Goal: Task Accomplishment & Management: Use online tool/utility

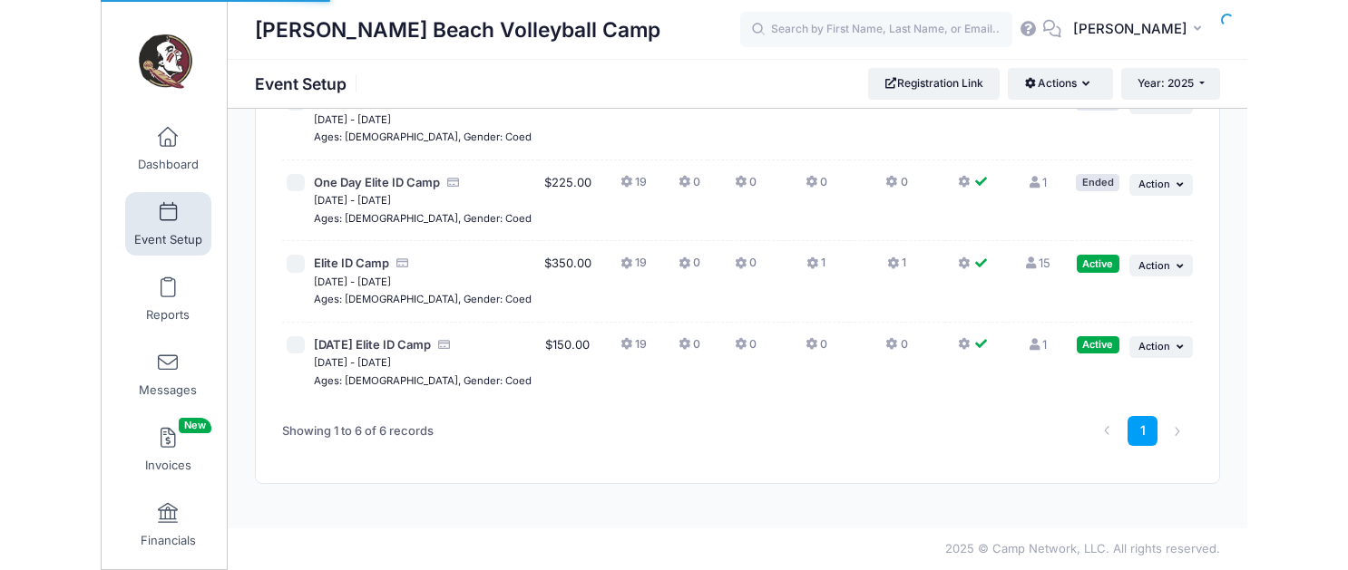
scroll to position [312, 0]
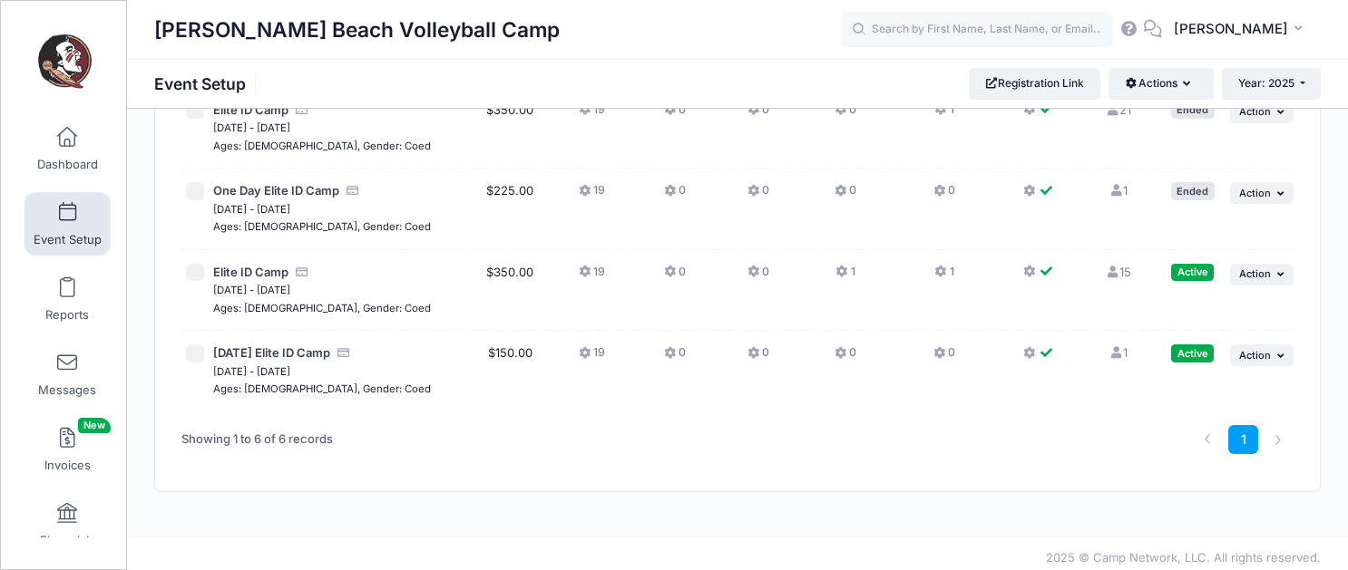
click at [1113, 347] on icon at bounding box center [1115, 353] width 15 height 12
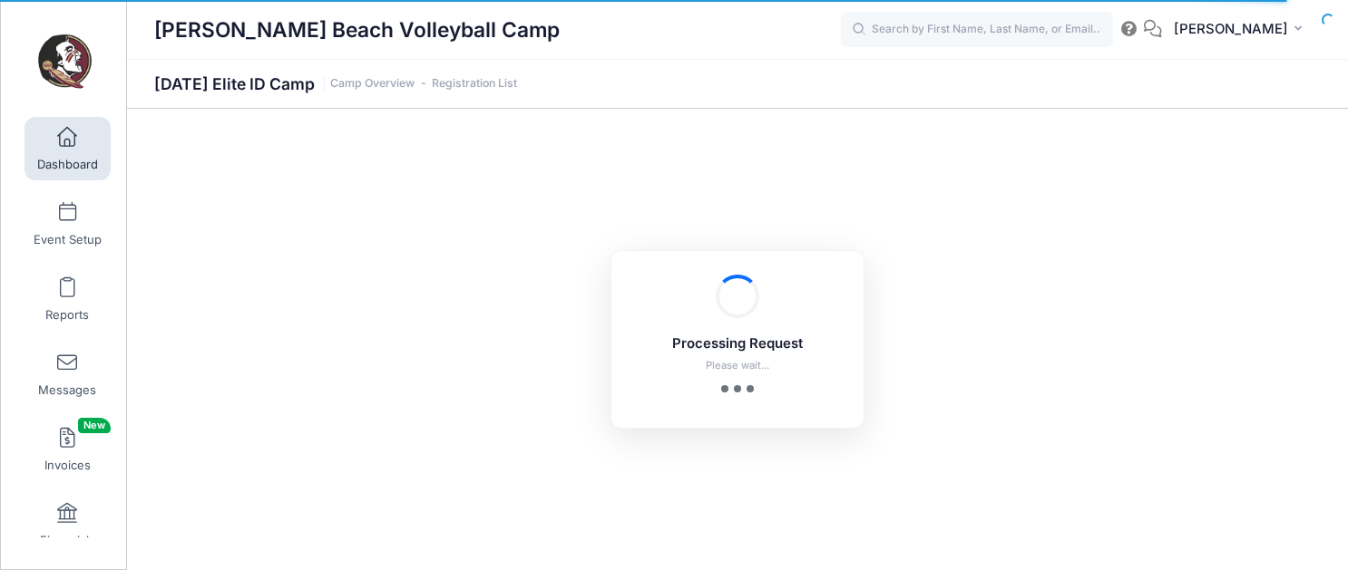
select select "10"
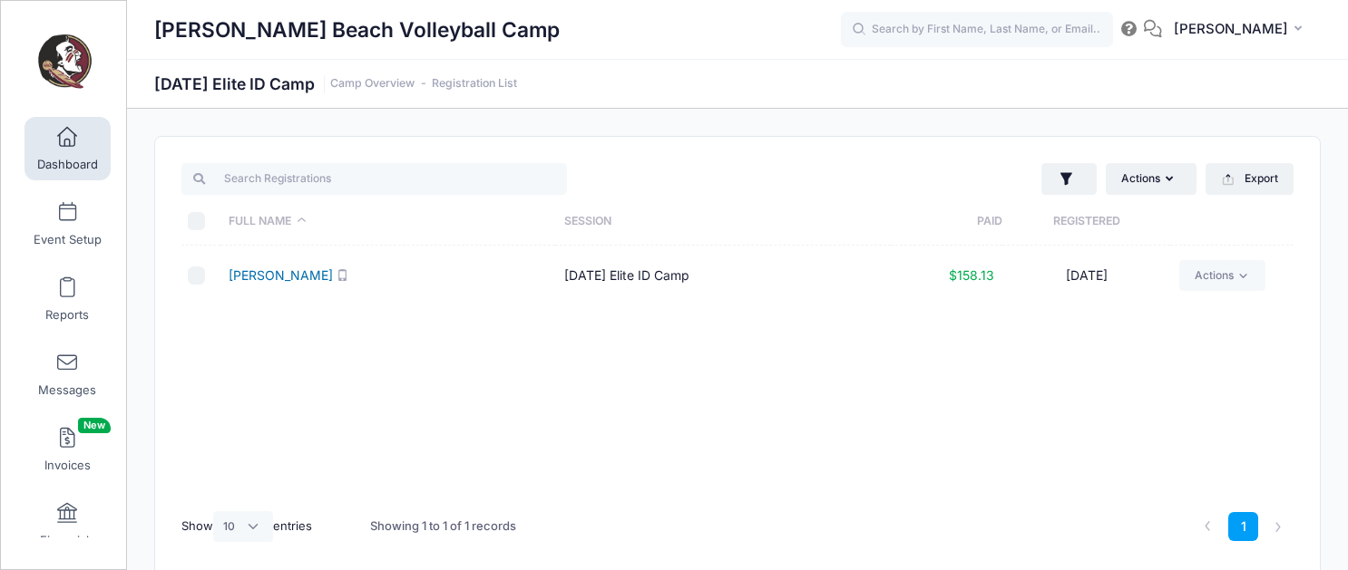
click at [290, 281] on link "Gemberling, Elle" at bounding box center [281, 275] width 104 height 15
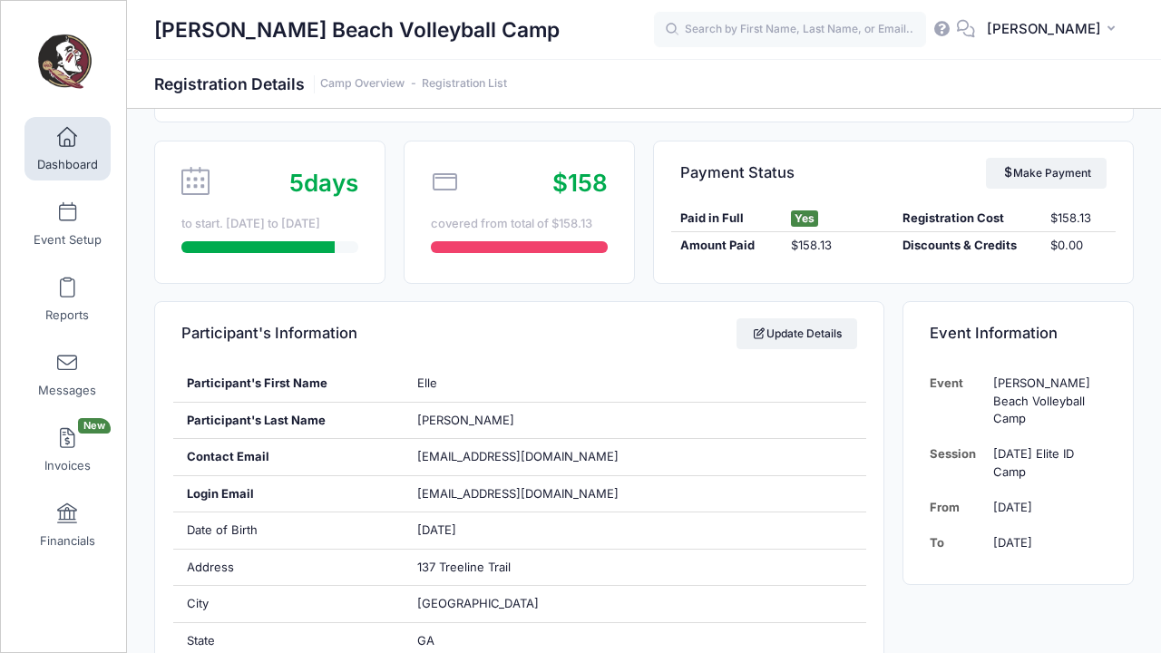
scroll to position [141, 0]
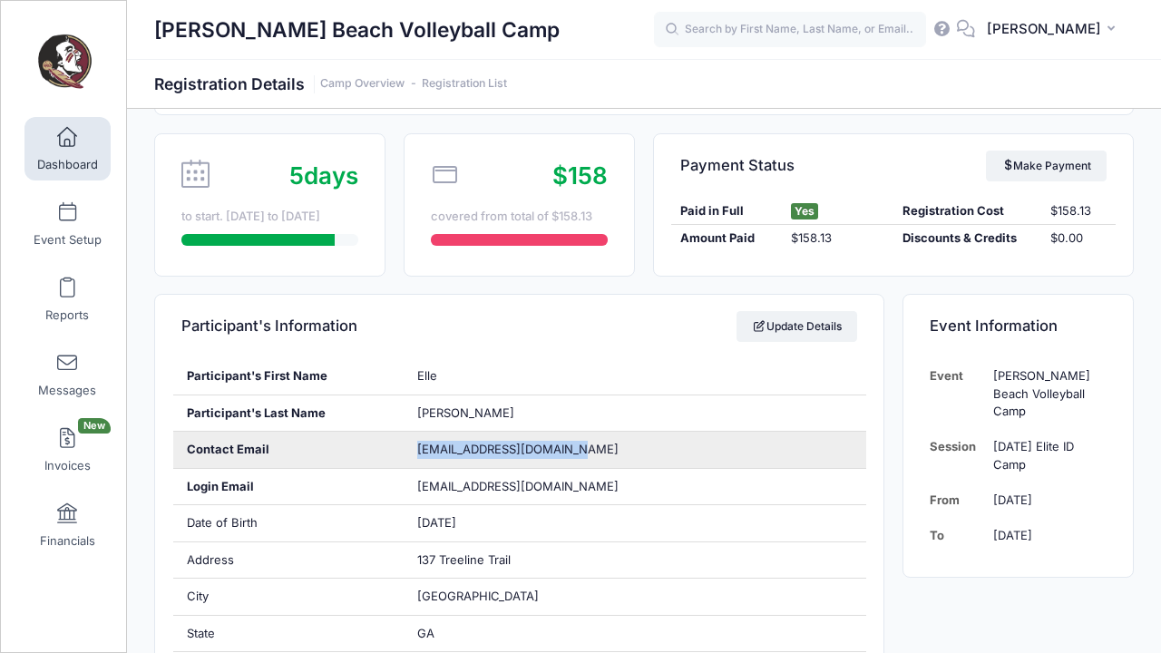
drag, startPoint x: 570, startPoint y: 447, endPoint x: 415, endPoint y: 453, distance: 155.2
click at [415, 453] on div "ellegemberling@gmail.com" at bounding box center [635, 450] width 462 height 36
copy span "ellegemberling@gmail.com"
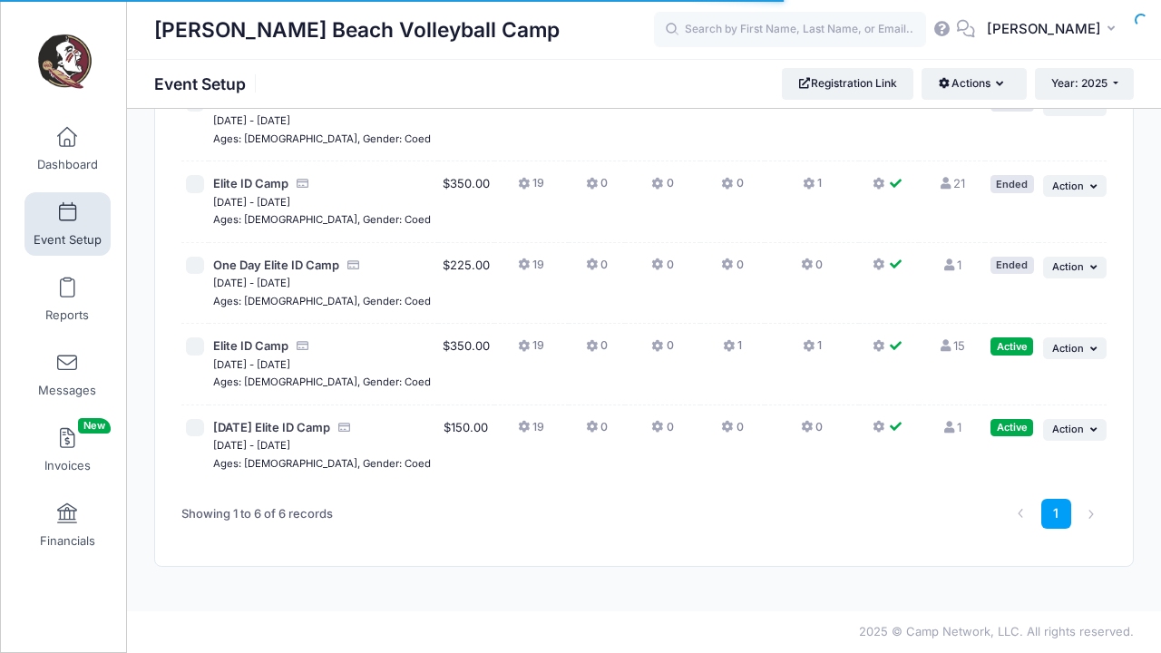
scroll to position [262, 0]
click at [944, 340] on icon at bounding box center [946, 346] width 15 height 12
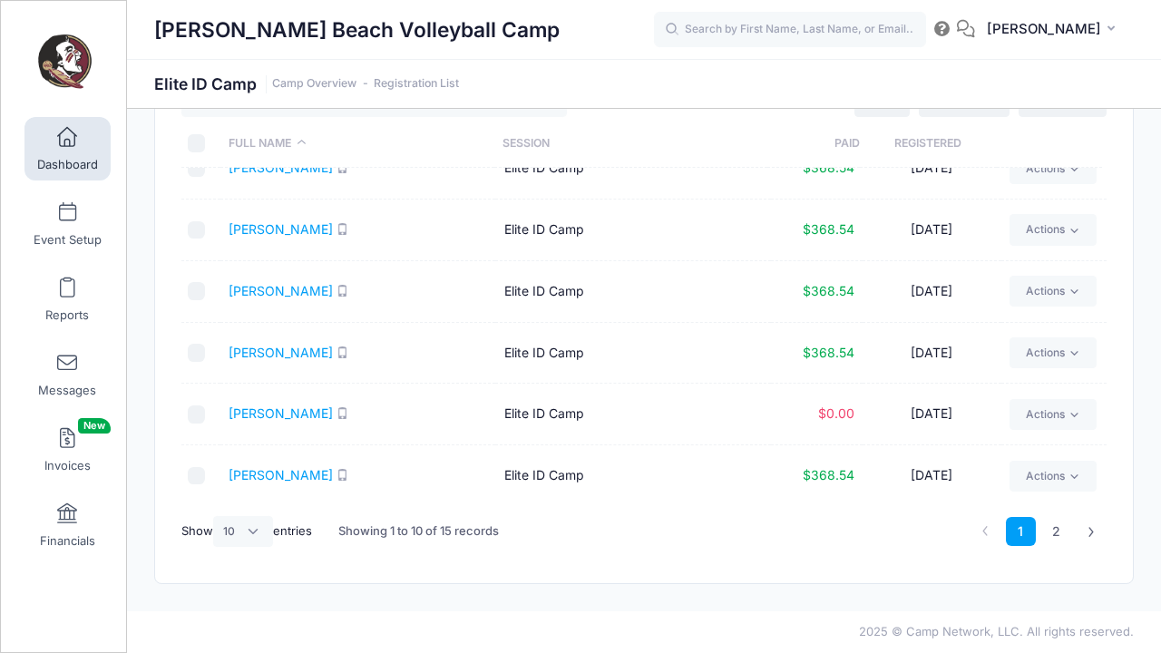
scroll to position [78, 0]
select select "50"
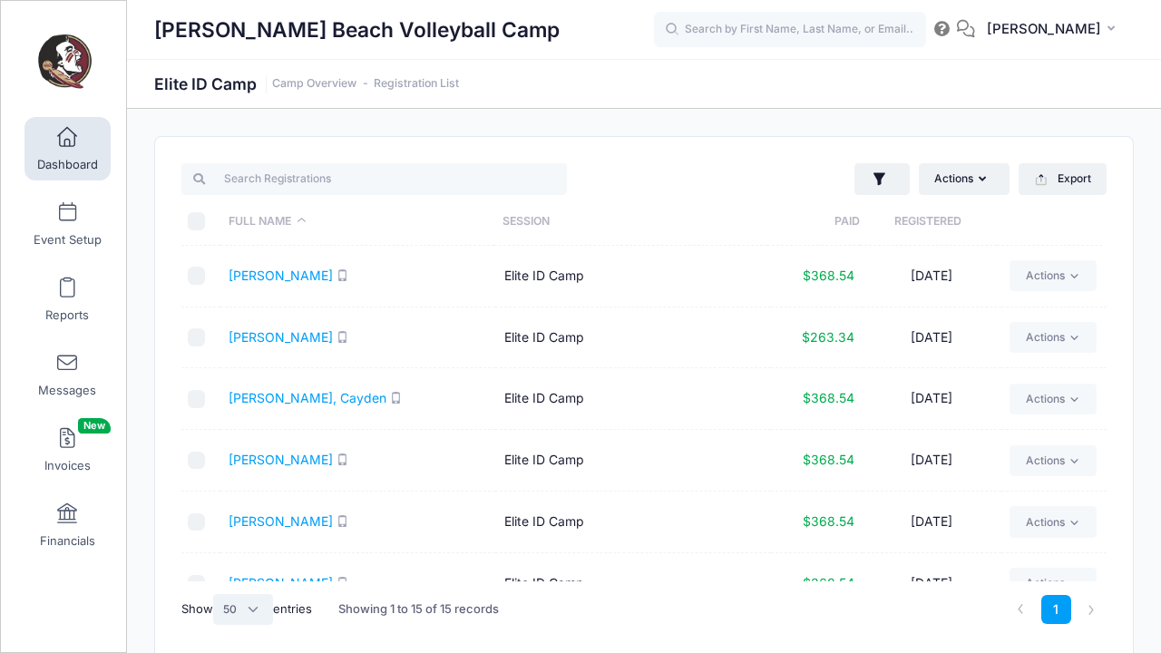
scroll to position [0, 0]
click at [277, 282] on link "Abernathy, Emma" at bounding box center [281, 275] width 104 height 15
click at [282, 336] on link "Beshay, Lillian" at bounding box center [281, 336] width 104 height 15
click at [310, 398] on link "Dorger, Cayden" at bounding box center [308, 397] width 158 height 15
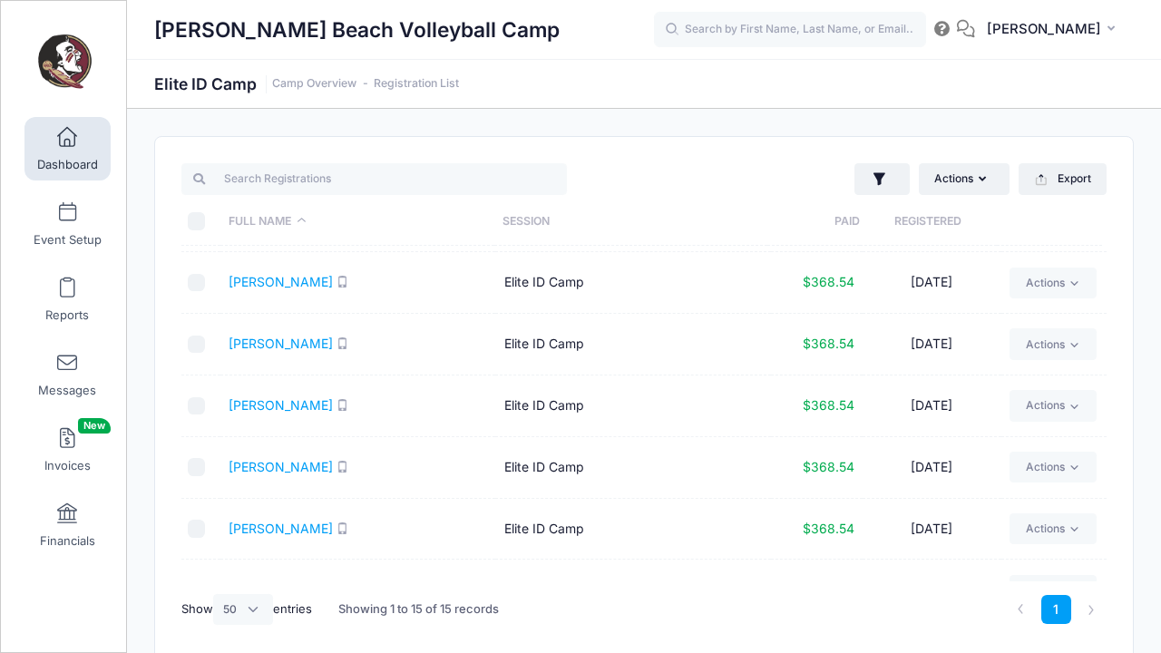
scroll to position [180, 0]
click at [298, 277] on link "Eppard, Emmerson" at bounding box center [281, 279] width 104 height 15
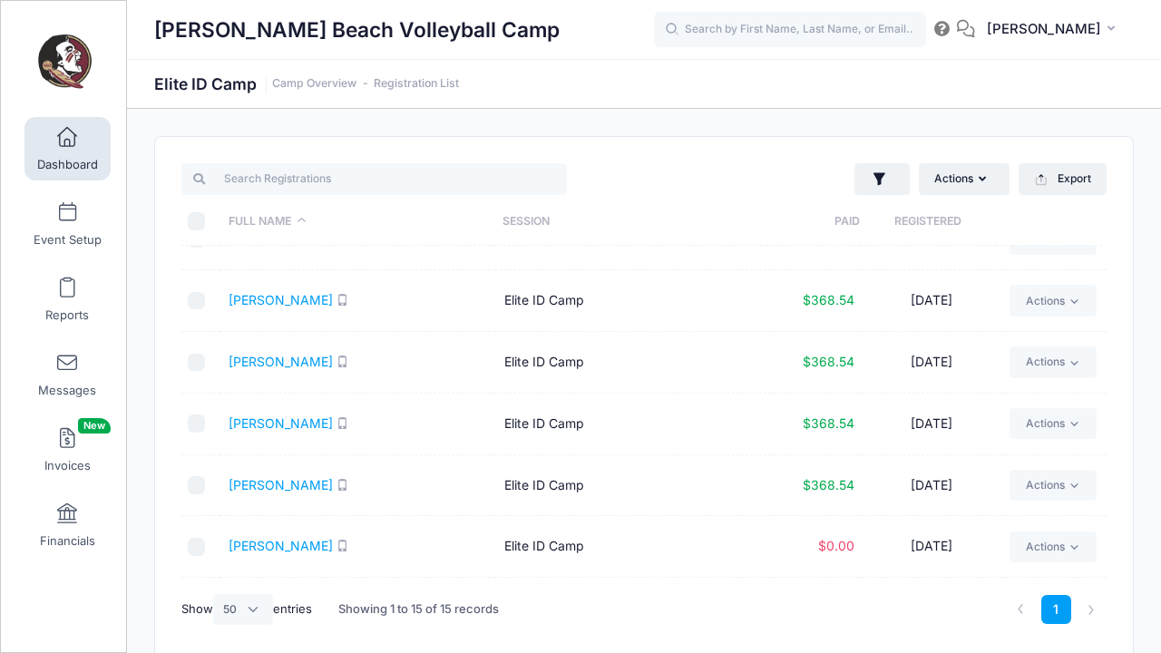
scroll to position [235, 0]
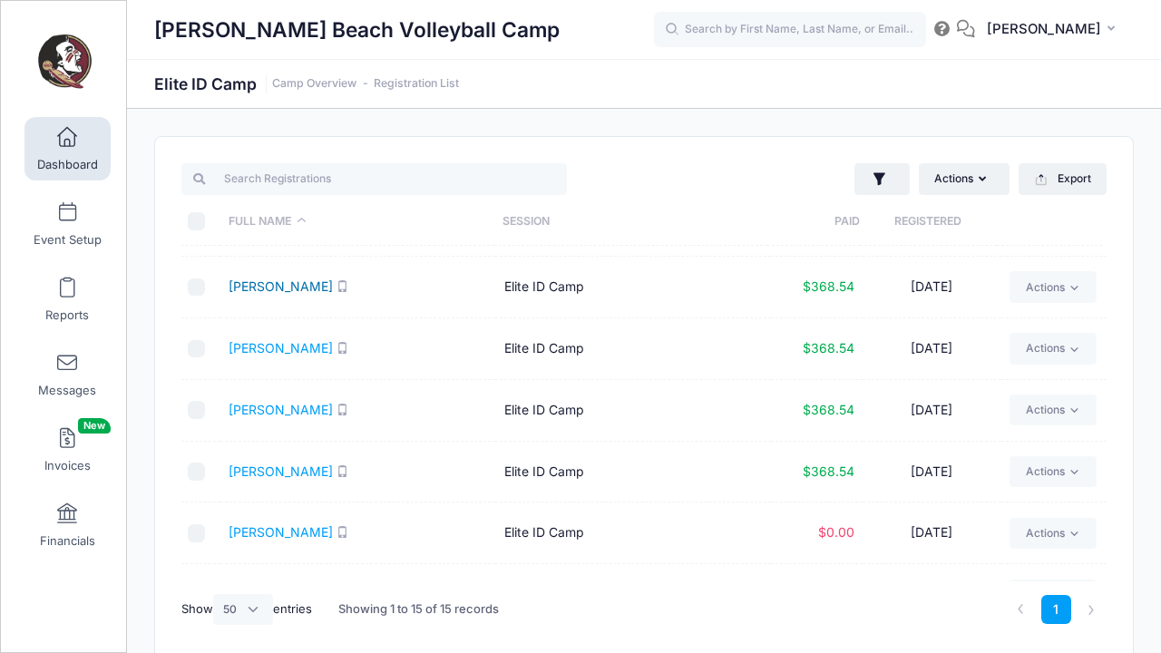
click at [277, 284] on link "Godwin, Eve" at bounding box center [281, 285] width 104 height 15
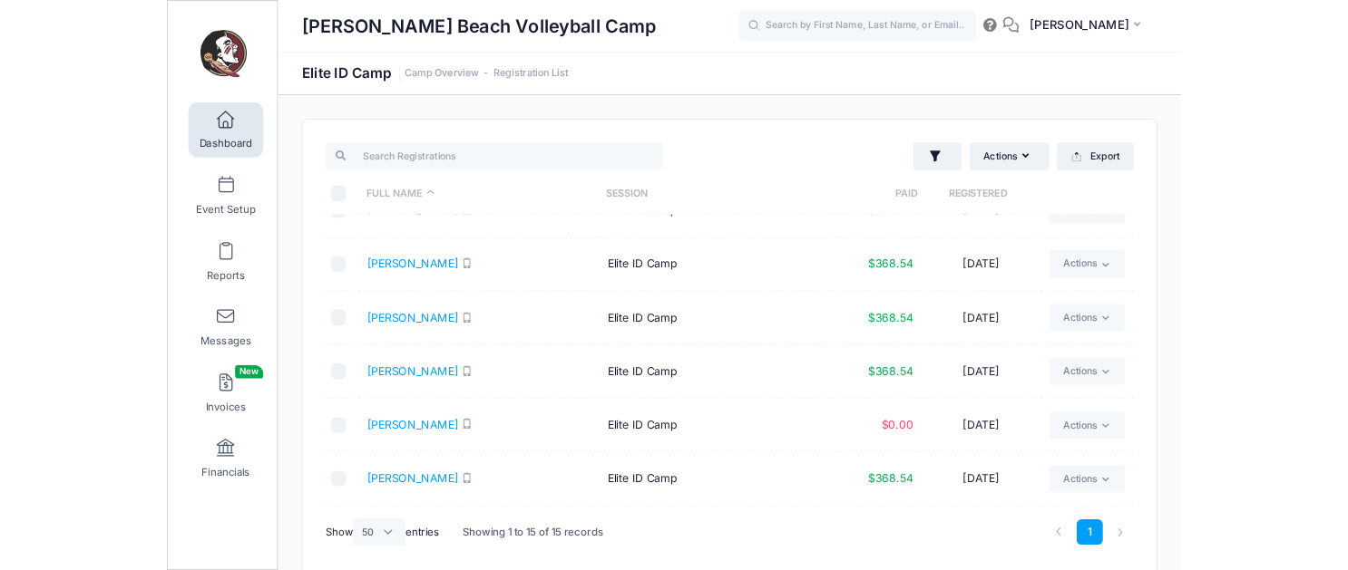
scroll to position [287, 0]
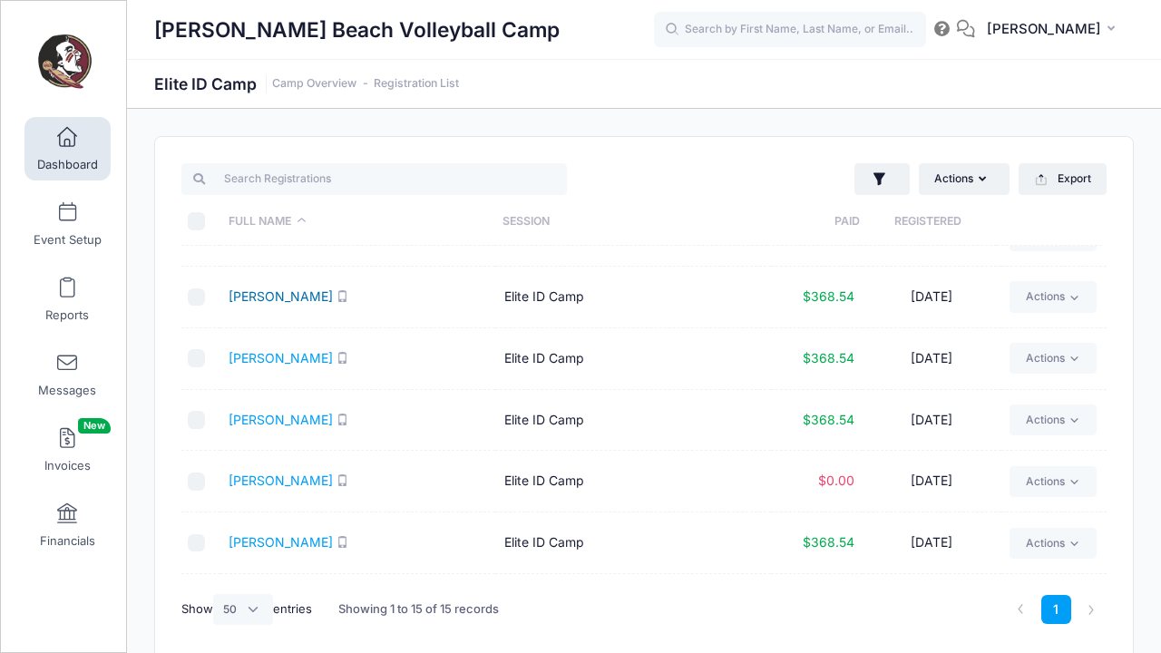
click at [273, 302] on link "Hansen, Taylie" at bounding box center [281, 295] width 104 height 15
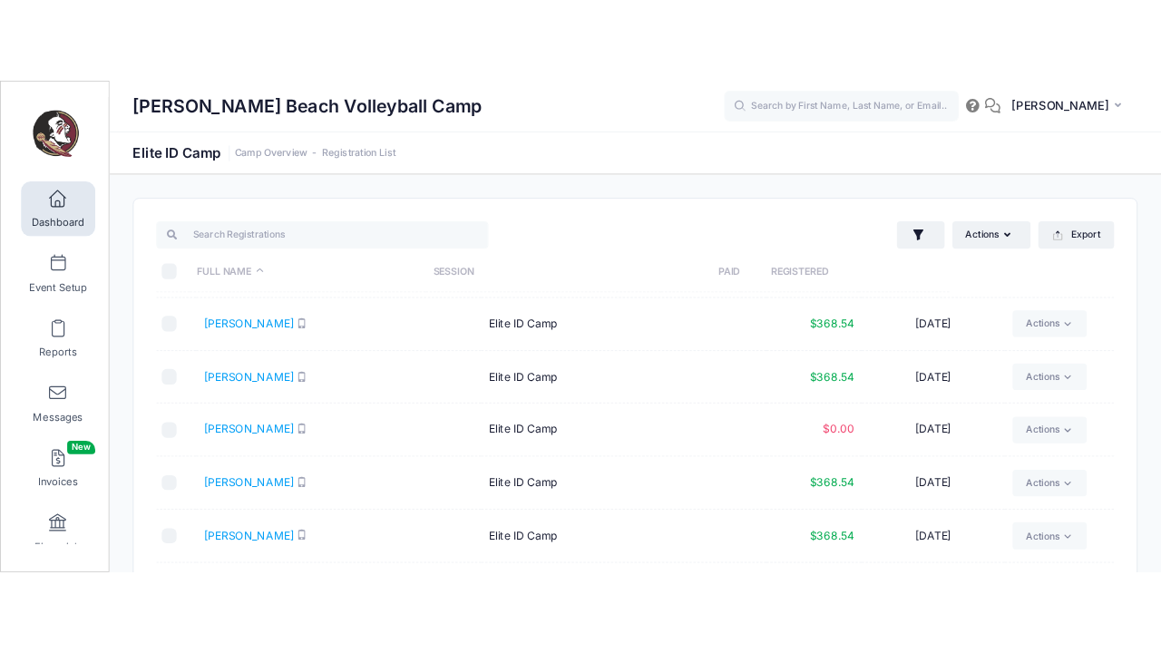
scroll to position [364, 0]
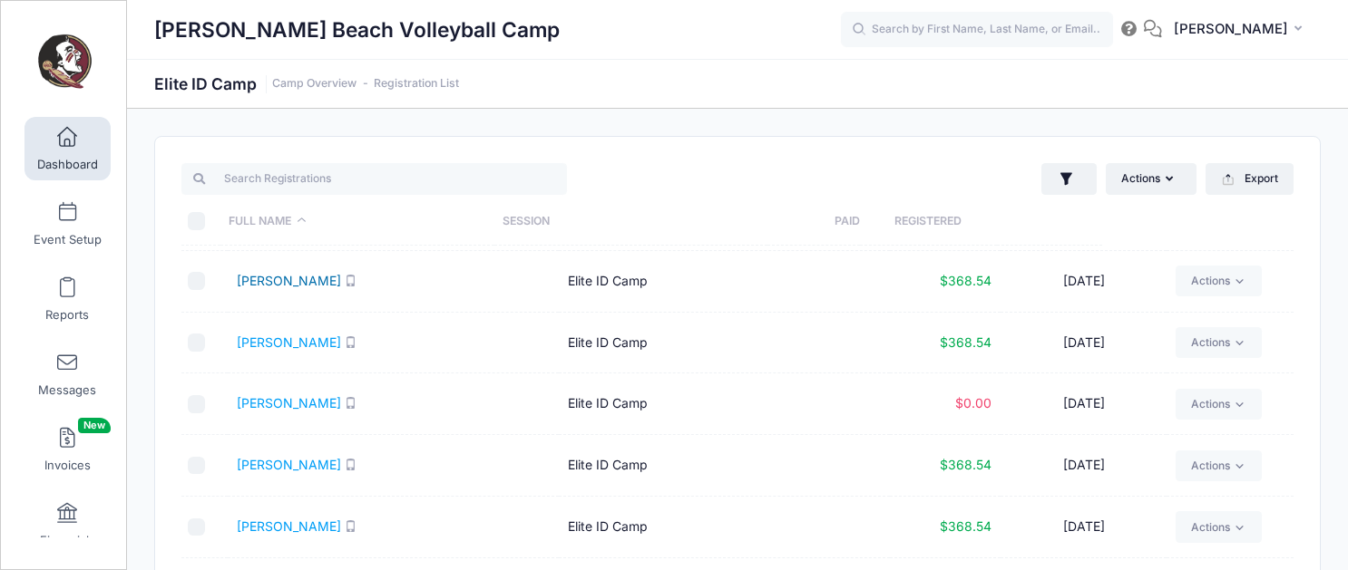
click at [263, 281] on link "Joseph, Edie" at bounding box center [289, 280] width 104 height 15
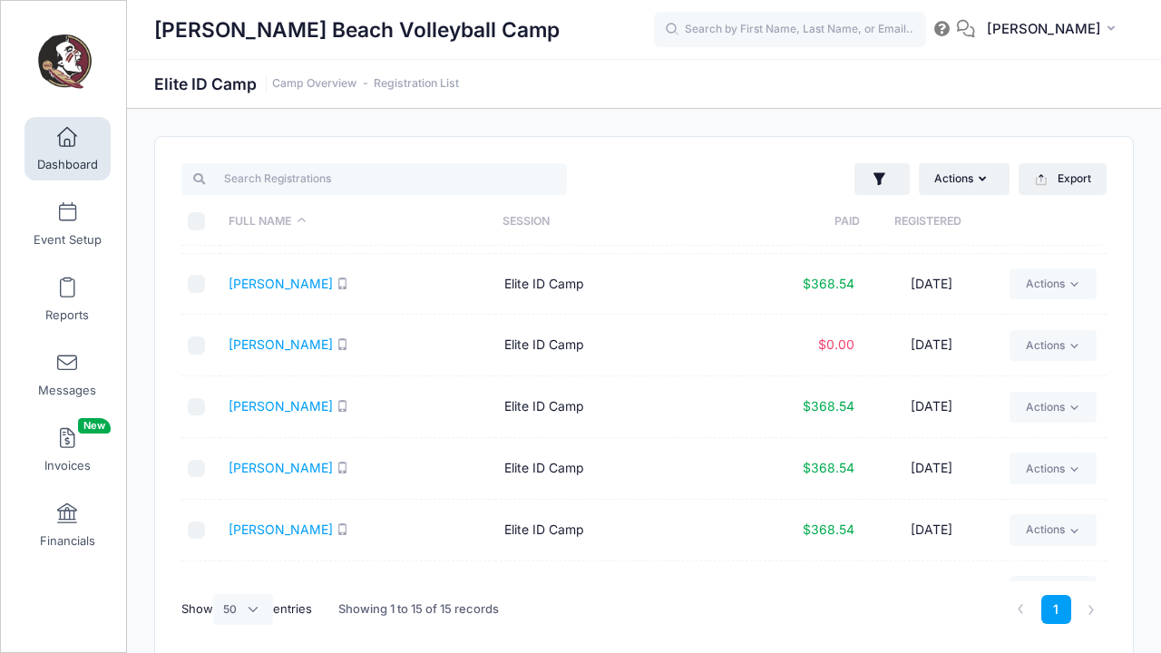
scroll to position [429, 0]
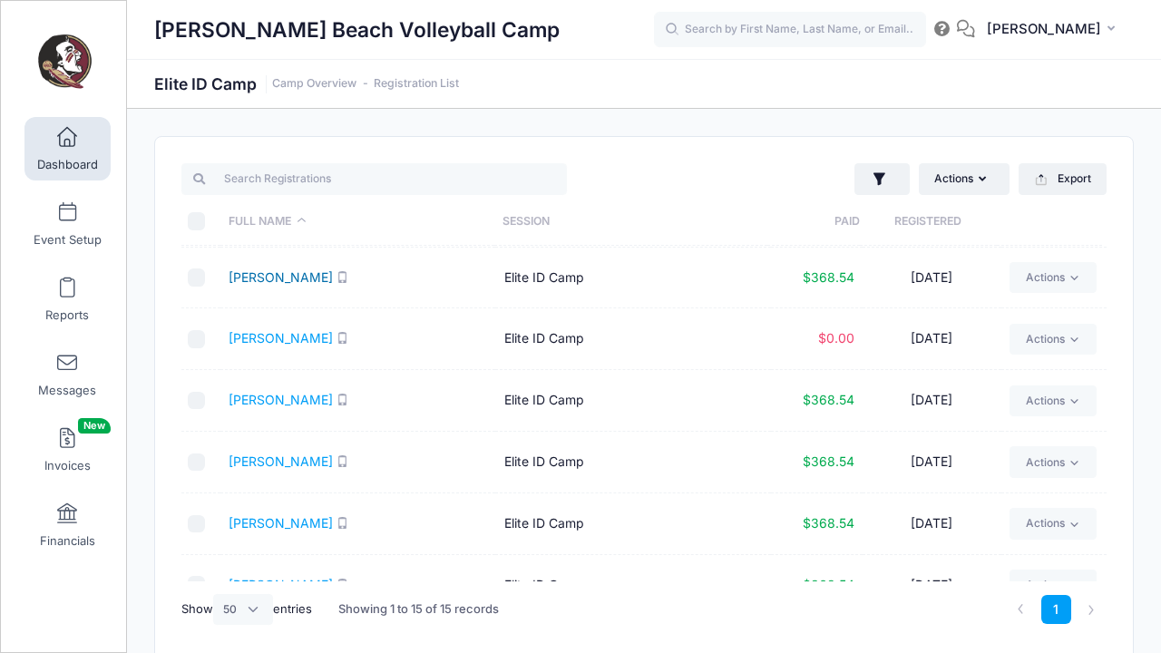
click at [303, 279] on link "Ledoyen, Olivia" at bounding box center [281, 276] width 104 height 15
click at [262, 273] on link "Smelcer, Elyse" at bounding box center [281, 275] width 104 height 15
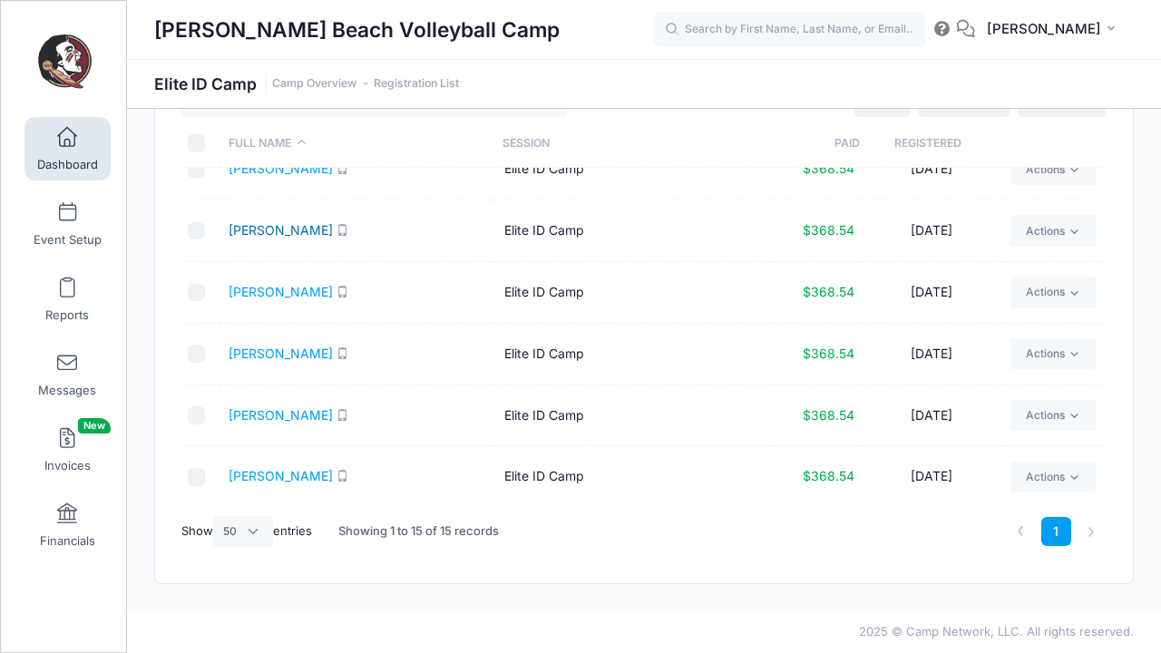
scroll to position [78, 0]
click at [277, 229] on link "Smith, Karsyn" at bounding box center [281, 229] width 104 height 15
click at [287, 293] on link "Smith, Skyler" at bounding box center [281, 291] width 104 height 15
click at [272, 356] on link "Sossong, Elle" at bounding box center [281, 353] width 104 height 15
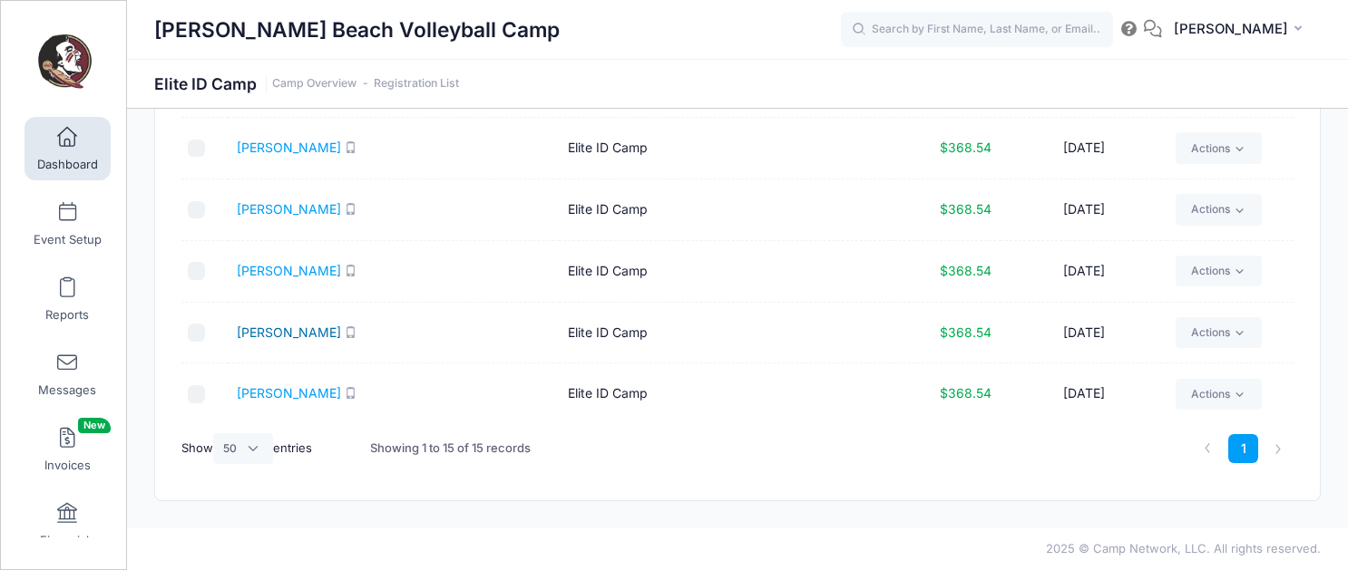
scroll to position [161, 0]
click at [281, 328] on link "Waterman, Danica" at bounding box center [289, 332] width 104 height 15
click at [284, 390] on link "[PERSON_NAME]" at bounding box center [289, 392] width 104 height 15
click at [68, 223] on link "Event Setup" at bounding box center [67, 223] width 86 height 63
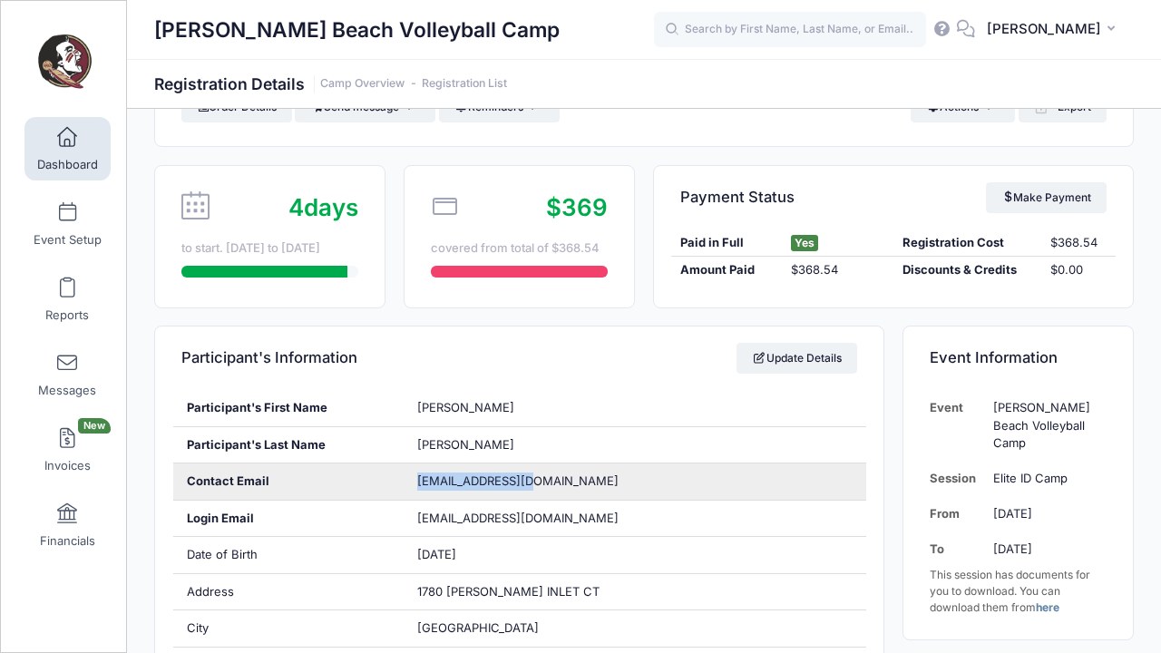
drag, startPoint x: 531, startPoint y: 477, endPoint x: 405, endPoint y: 484, distance: 127.2
click at [405, 484] on div "[EMAIL_ADDRESS][DOMAIN_NAME]" at bounding box center [635, 481] width 462 height 36
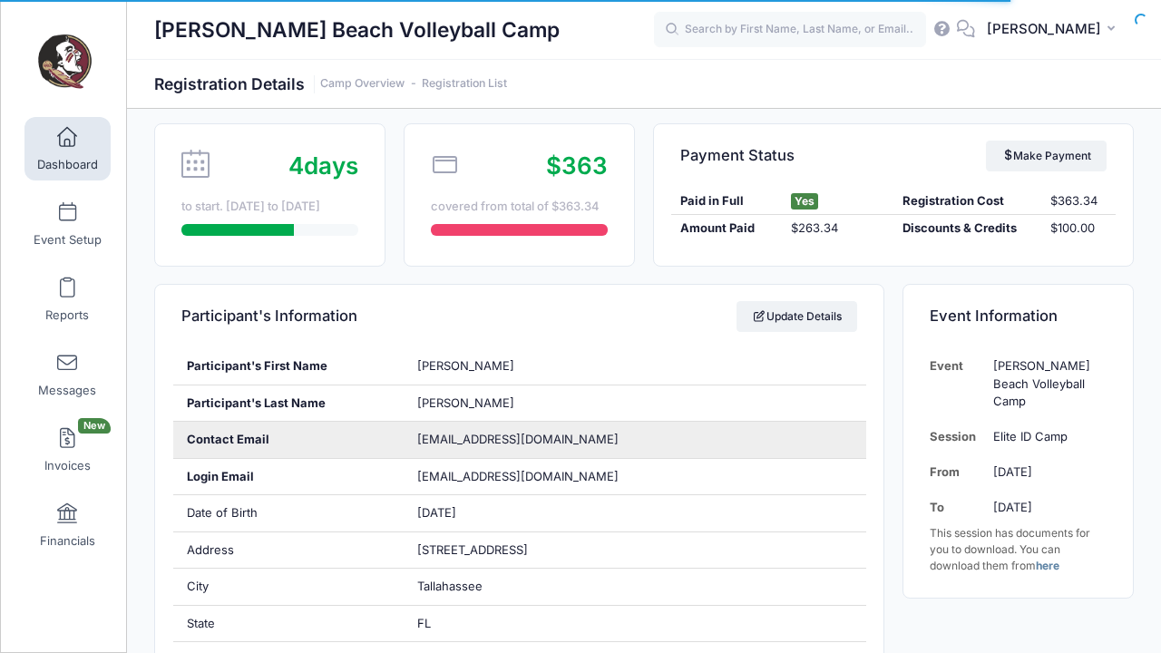
click at [453, 437] on div "lillianbeshay@icloud.com" at bounding box center [635, 440] width 462 height 36
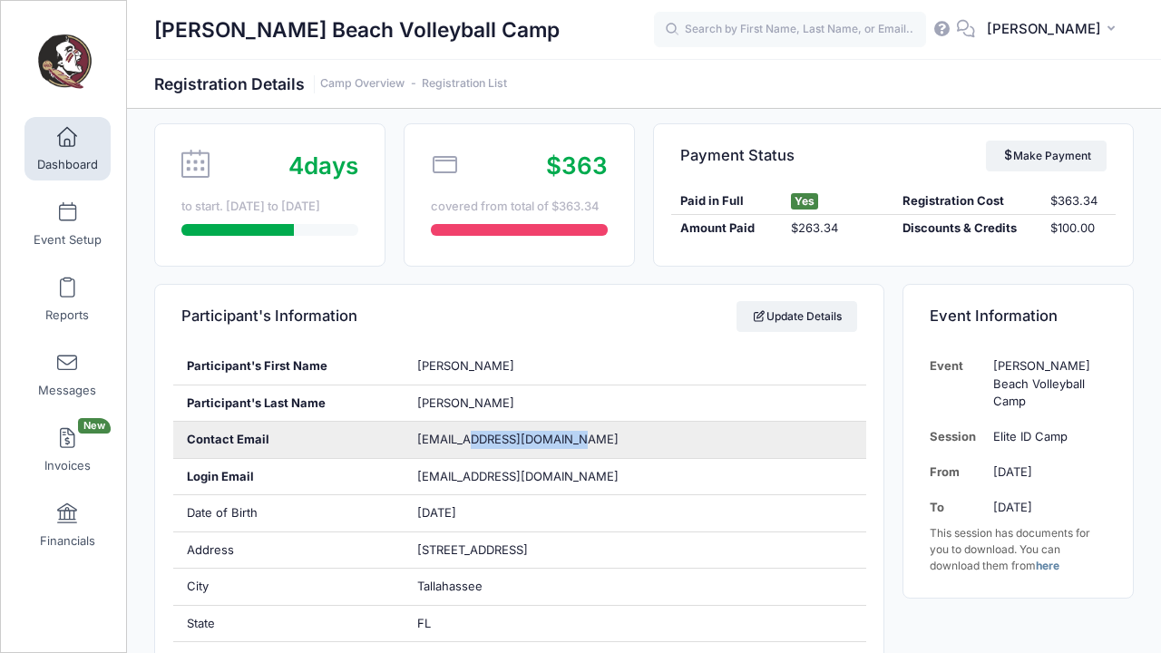
click at [575, 439] on div "lillianbeshay@icloud.com" at bounding box center [635, 440] width 462 height 36
drag, startPoint x: 564, startPoint y: 438, endPoint x: 405, endPoint y: 438, distance: 159.6
click at [405, 438] on div "lillianbeshay@icloud.com" at bounding box center [635, 440] width 462 height 36
copy span "lillianbeshay@icloud.com"
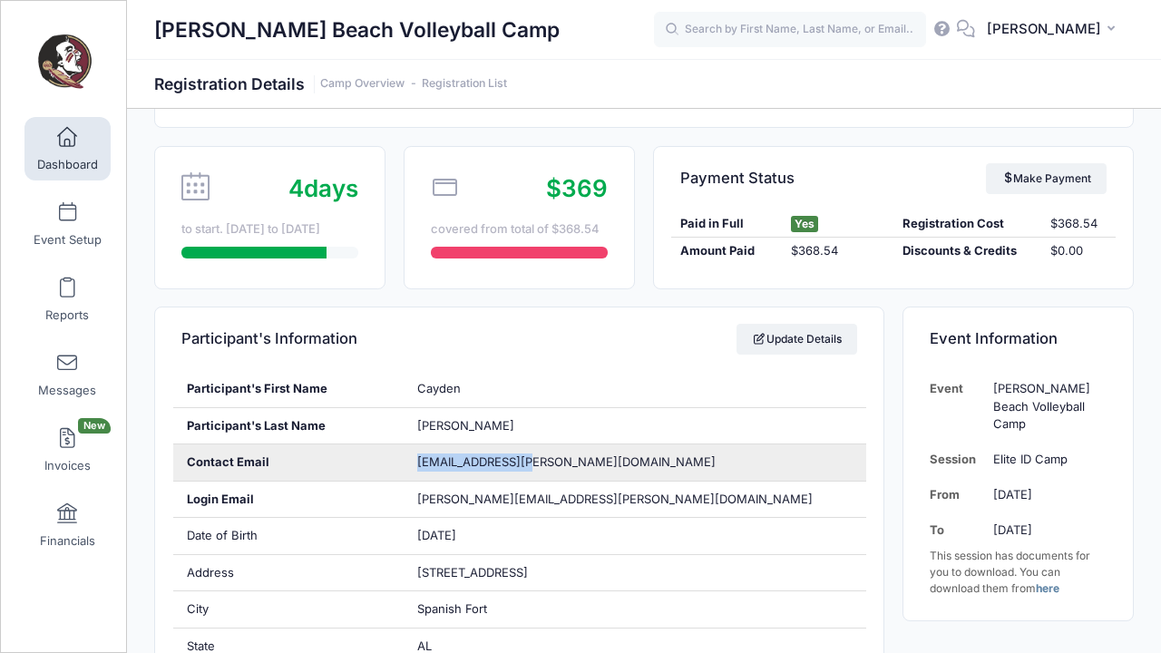
drag, startPoint x: 537, startPoint y: 462, endPoint x: 412, endPoint y: 463, distance: 125.2
click at [412, 463] on div "cayden@dorger.com" at bounding box center [635, 462] width 462 height 36
copy span "cayden@dorger.com"
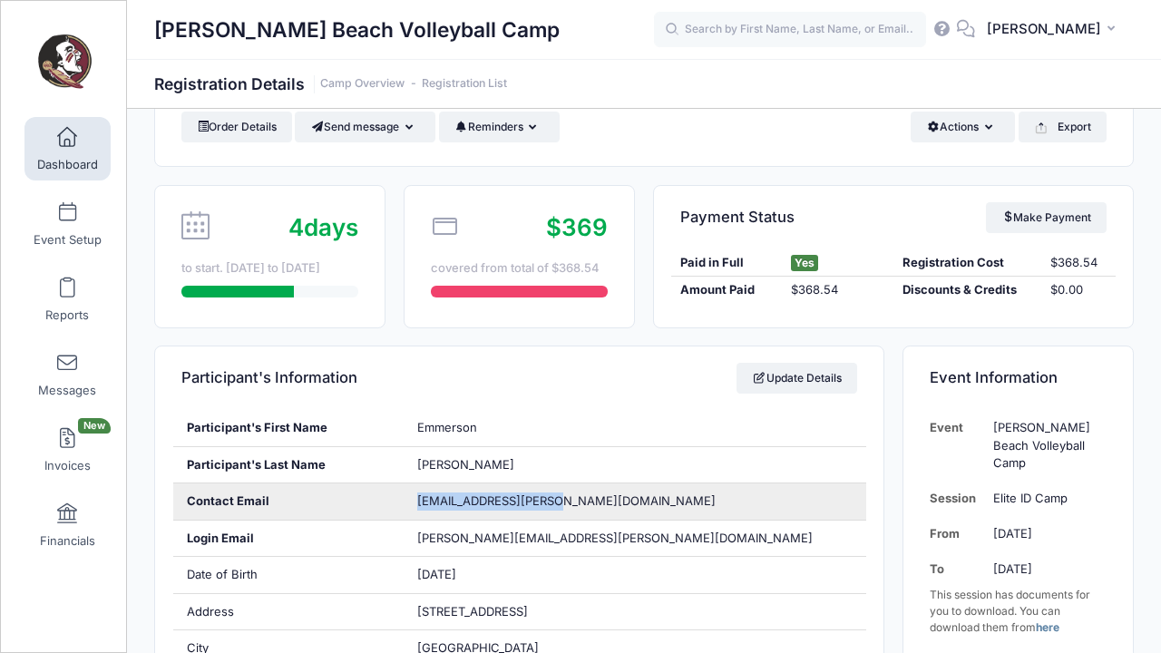
drag, startPoint x: 569, startPoint y: 498, endPoint x: 402, endPoint y: 497, distance: 166.9
click at [402, 497] on div "Contact Email [EMAIL_ADDRESS][PERSON_NAME][DOMAIN_NAME]" at bounding box center [519, 501] width 693 height 37
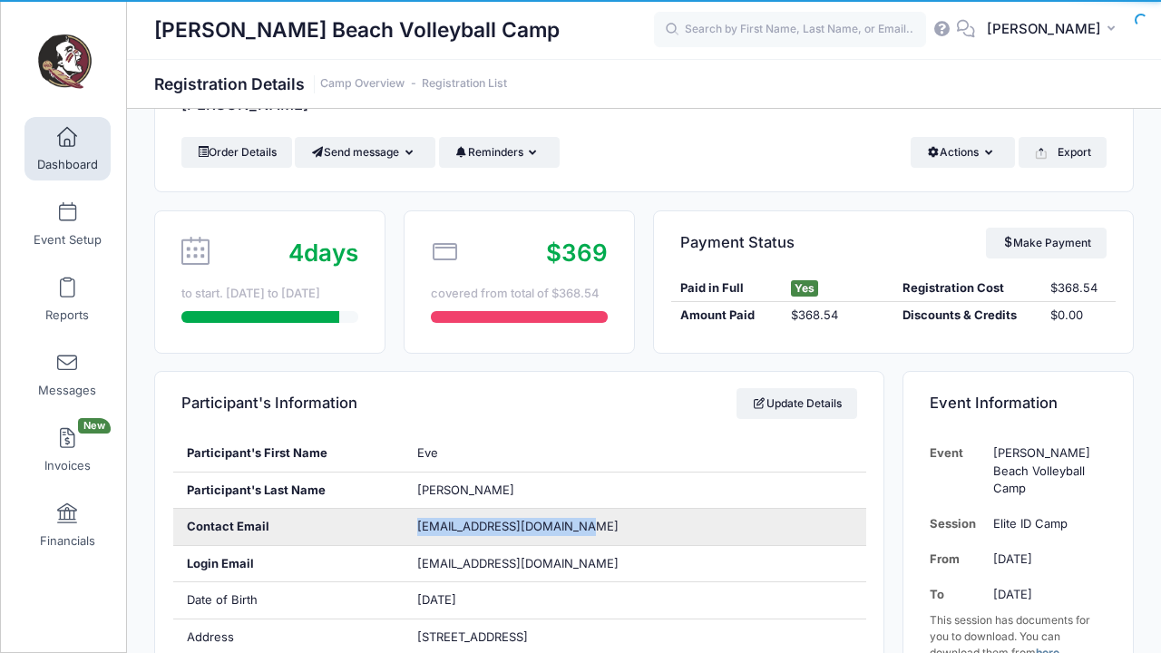
click at [404, 520] on div "claybornreedy@hotmail.com" at bounding box center [635, 527] width 462 height 36
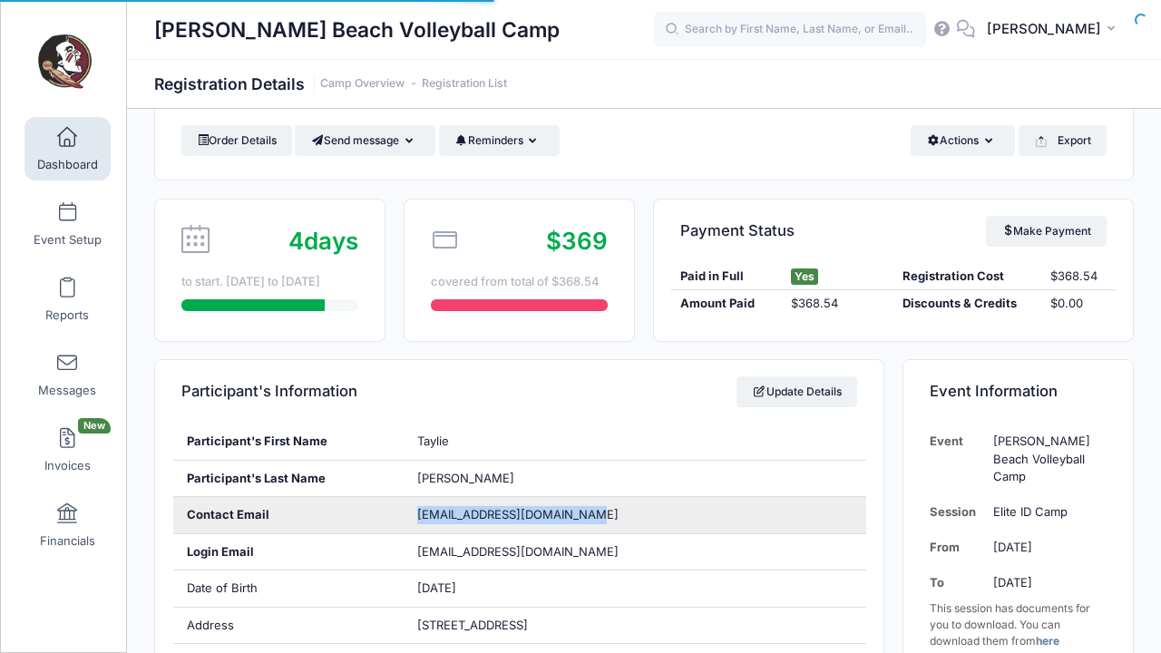
scroll to position [75, 0]
click at [385, 506] on div "Contact Email tayliehansen2028@gmail.com" at bounding box center [519, 515] width 693 height 37
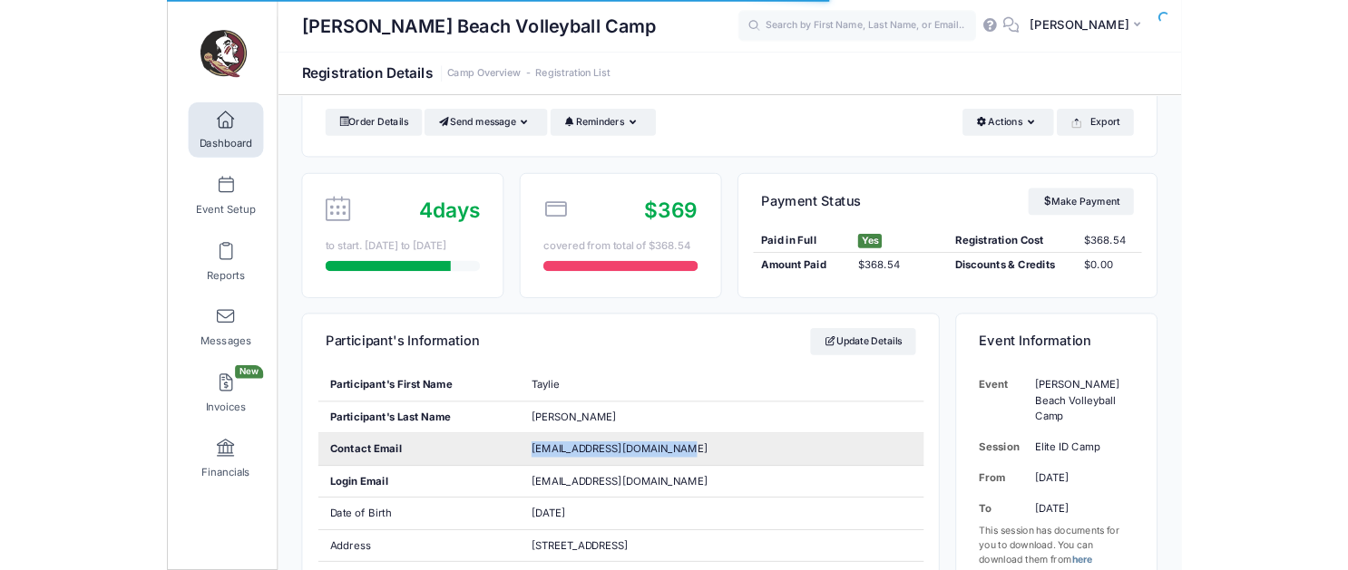
scroll to position [0, 0]
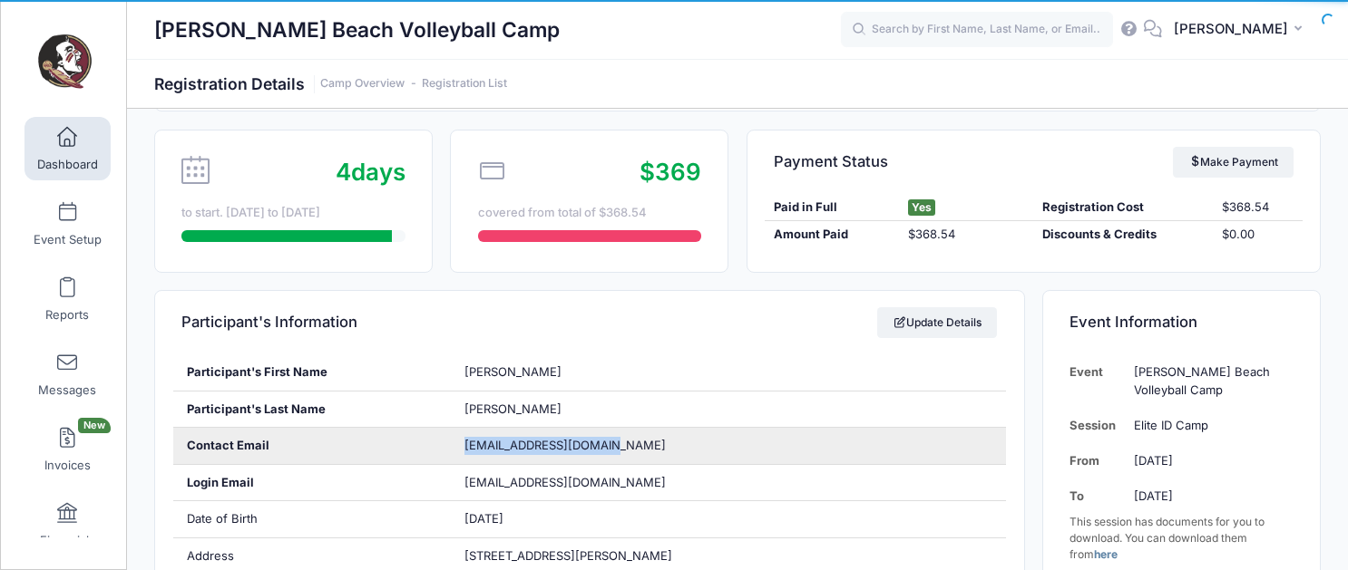
click at [451, 445] on div "[EMAIL_ADDRESS][DOMAIN_NAME]" at bounding box center [728, 446] width 555 height 36
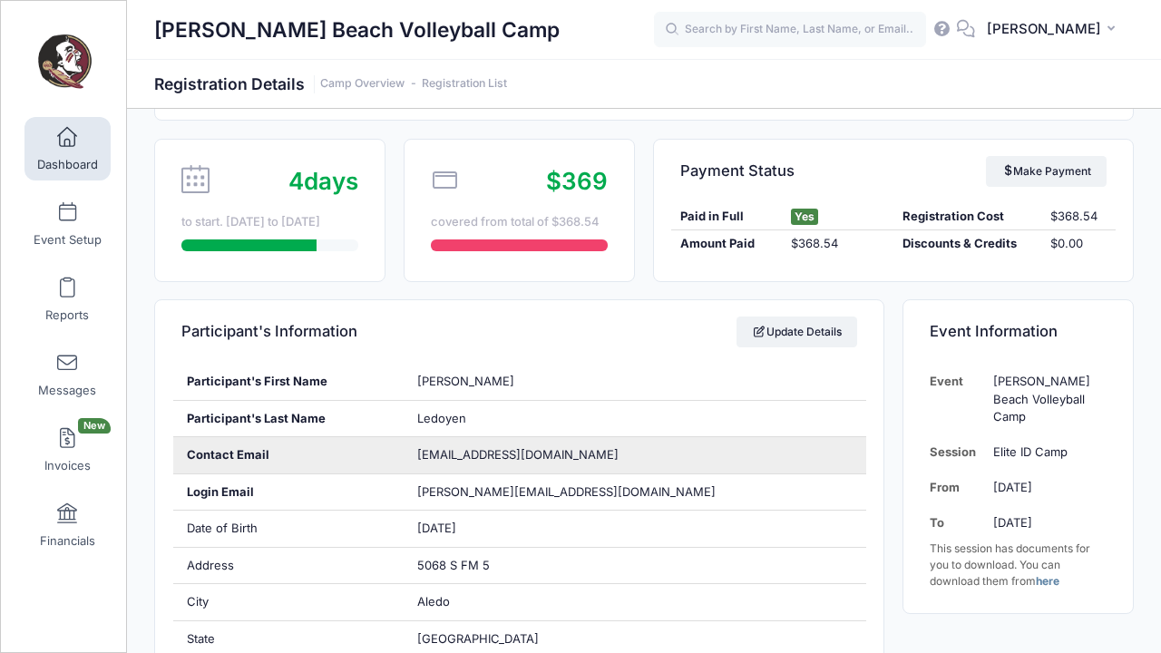
drag, startPoint x: 619, startPoint y: 452, endPoint x: 412, endPoint y: 456, distance: 206.8
click at [412, 456] on div "olivialedoyen.volleyball@gmail.com" at bounding box center [635, 455] width 462 height 36
copy span "olivialedoyen.volleyball@gmail.com"
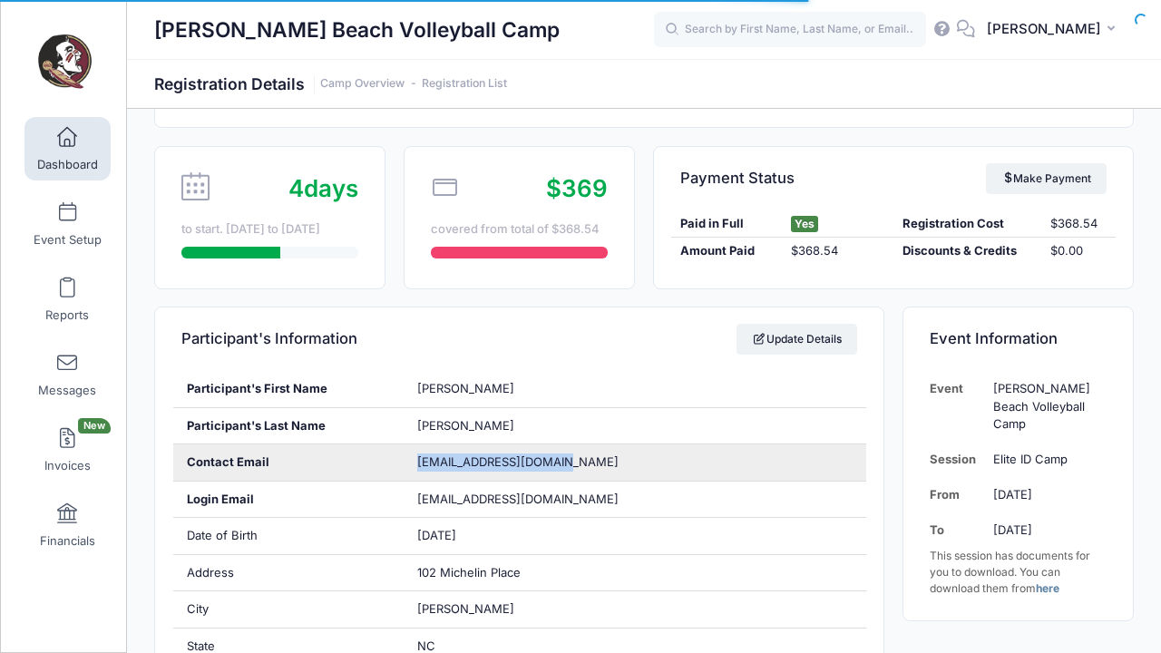
click at [413, 459] on div "elysesmelcer@gmail.com" at bounding box center [635, 462] width 462 height 36
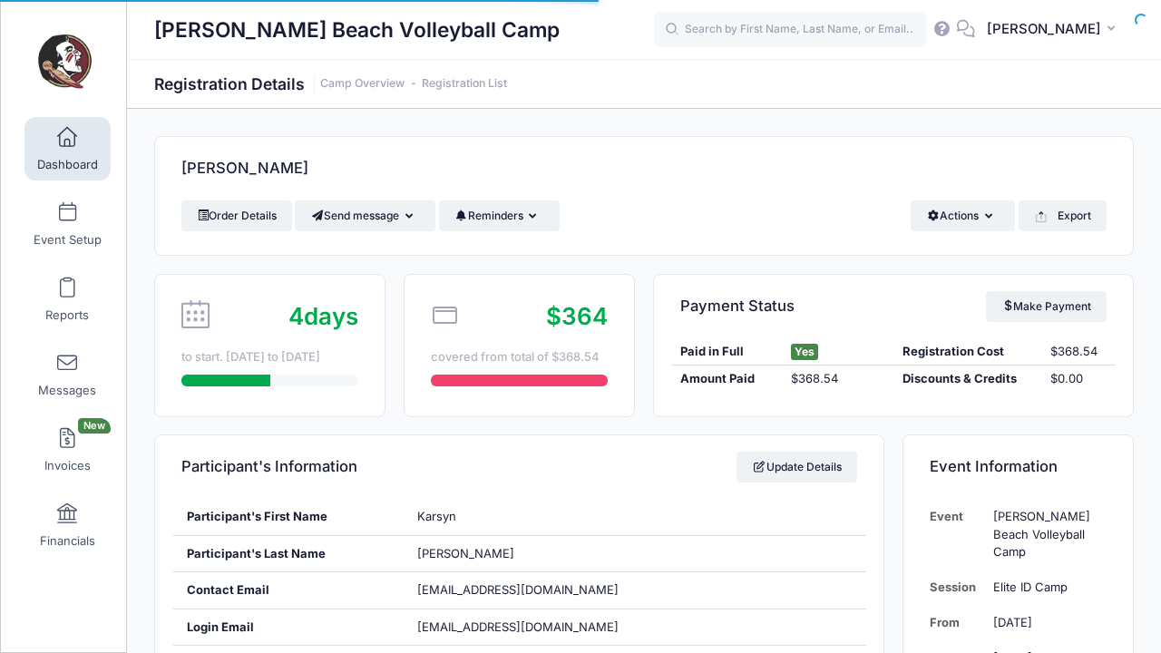
scroll to position [134, 0]
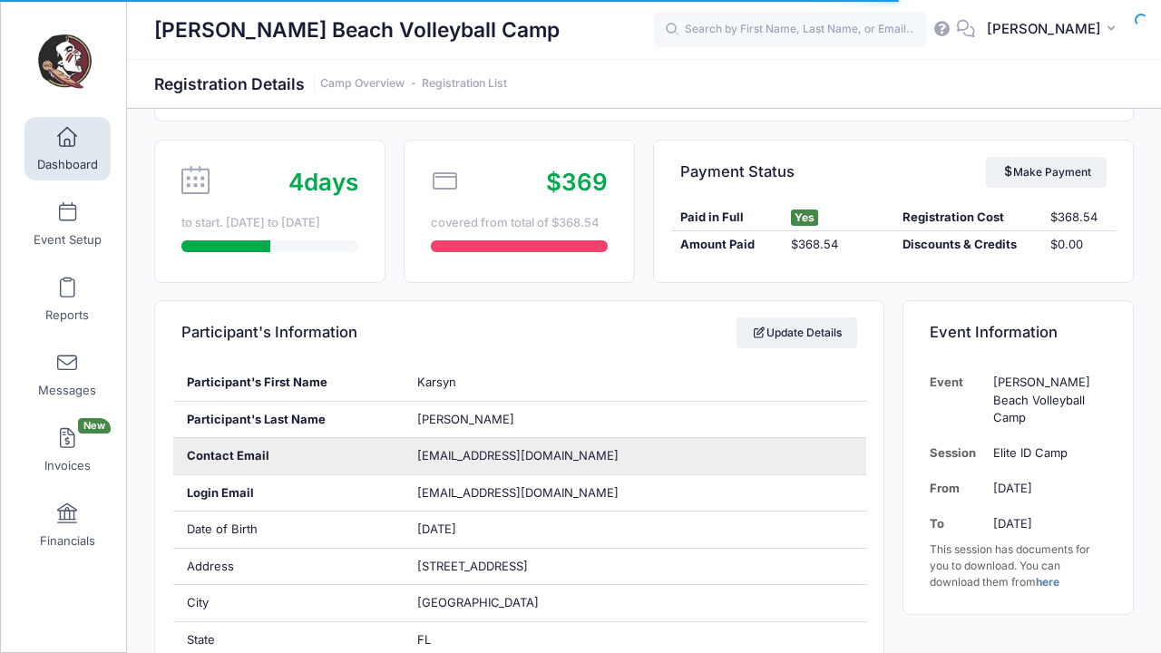
click at [417, 454] on div "[EMAIL_ADDRESS][DOMAIN_NAME]" at bounding box center [635, 456] width 462 height 36
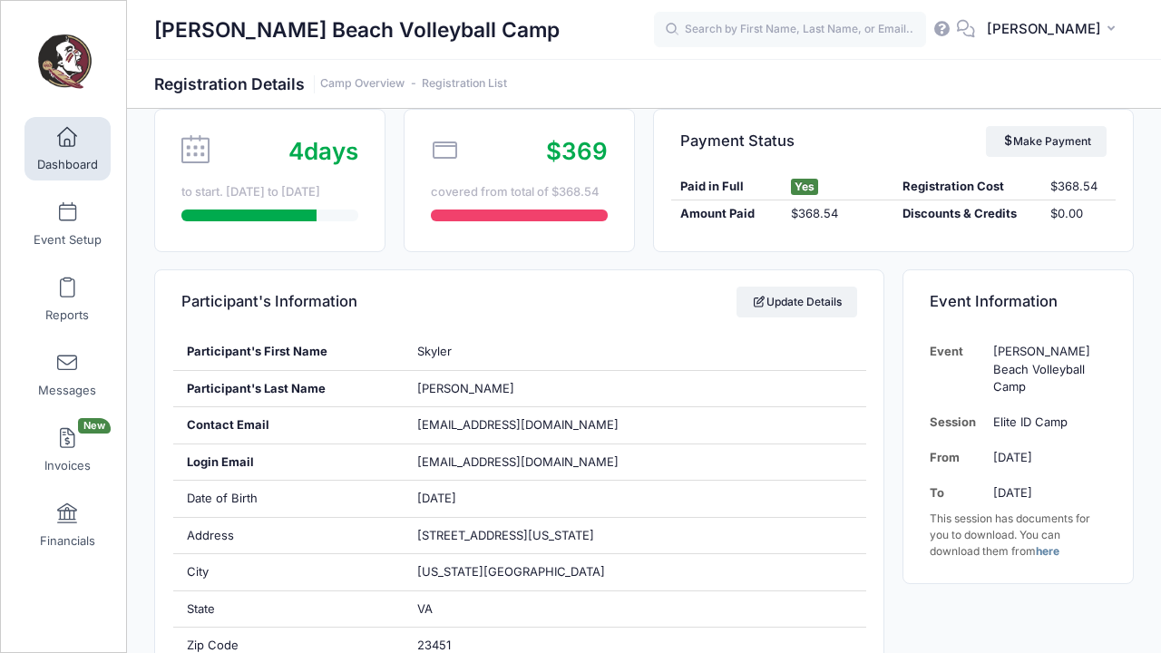
scroll to position [182, 0]
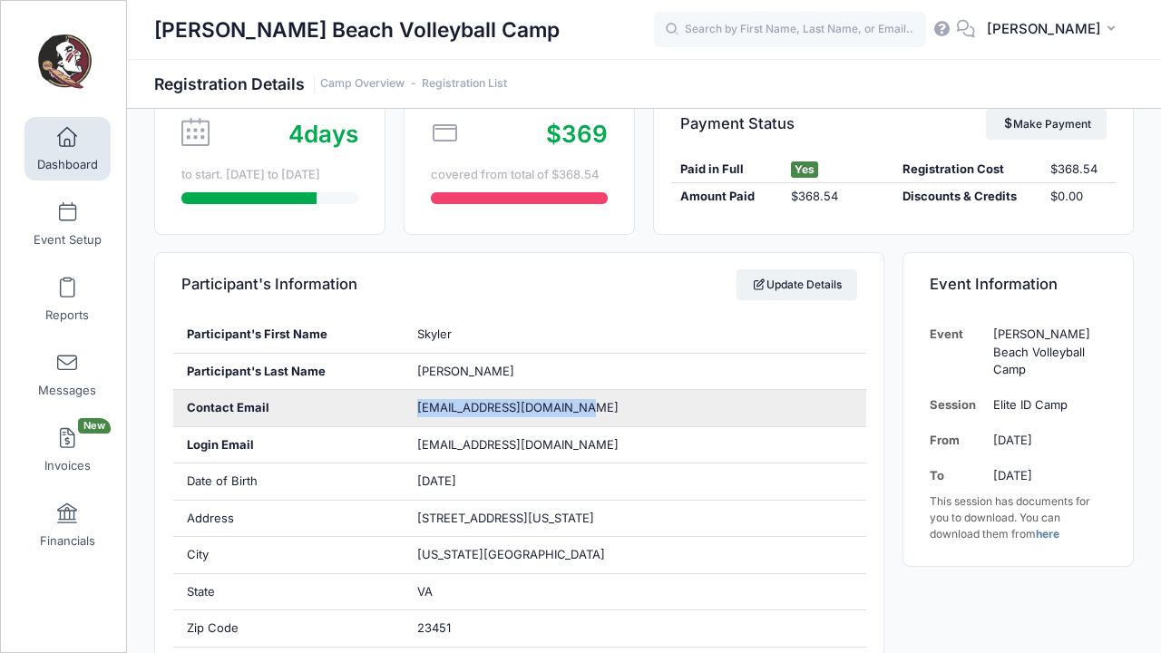
drag, startPoint x: 581, startPoint y: 406, endPoint x: 409, endPoint y: 412, distance: 172.4
click at [409, 412] on div "briansmith.mssi@gmail.com" at bounding box center [635, 408] width 462 height 36
copy span "briansmith.mssi@gmail.com"
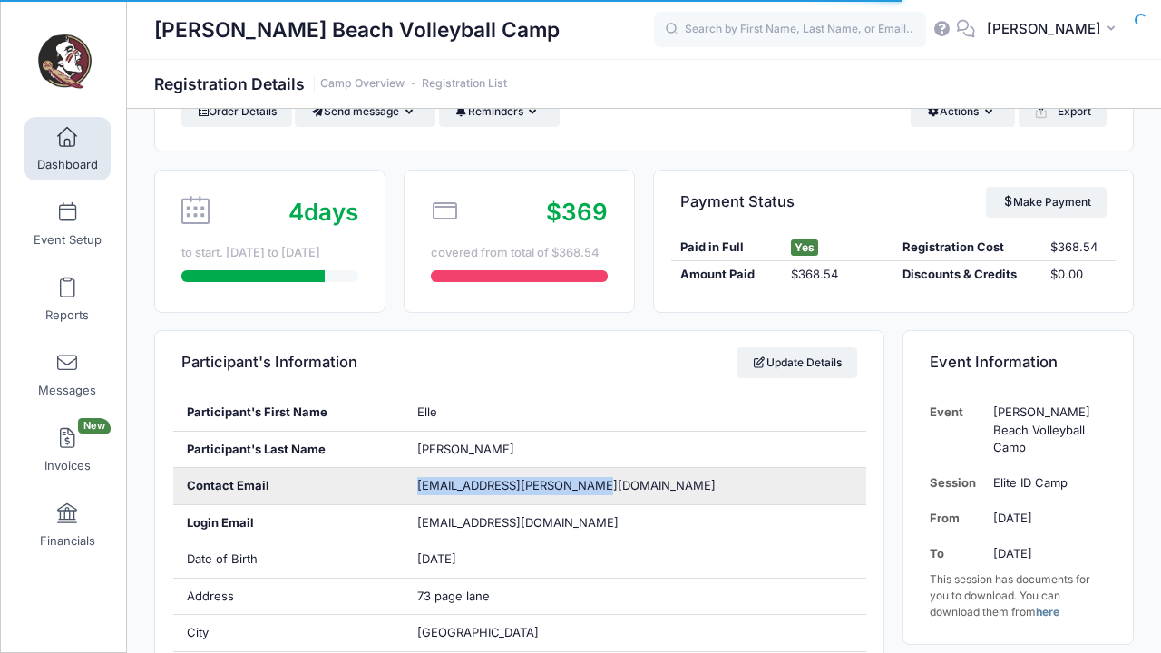
drag, startPoint x: 488, startPoint y: 483, endPoint x: 407, endPoint y: 482, distance: 80.7
click at [407, 482] on div "[EMAIL_ADDRESS][PERSON_NAME][DOMAIN_NAME]" at bounding box center [635, 486] width 462 height 36
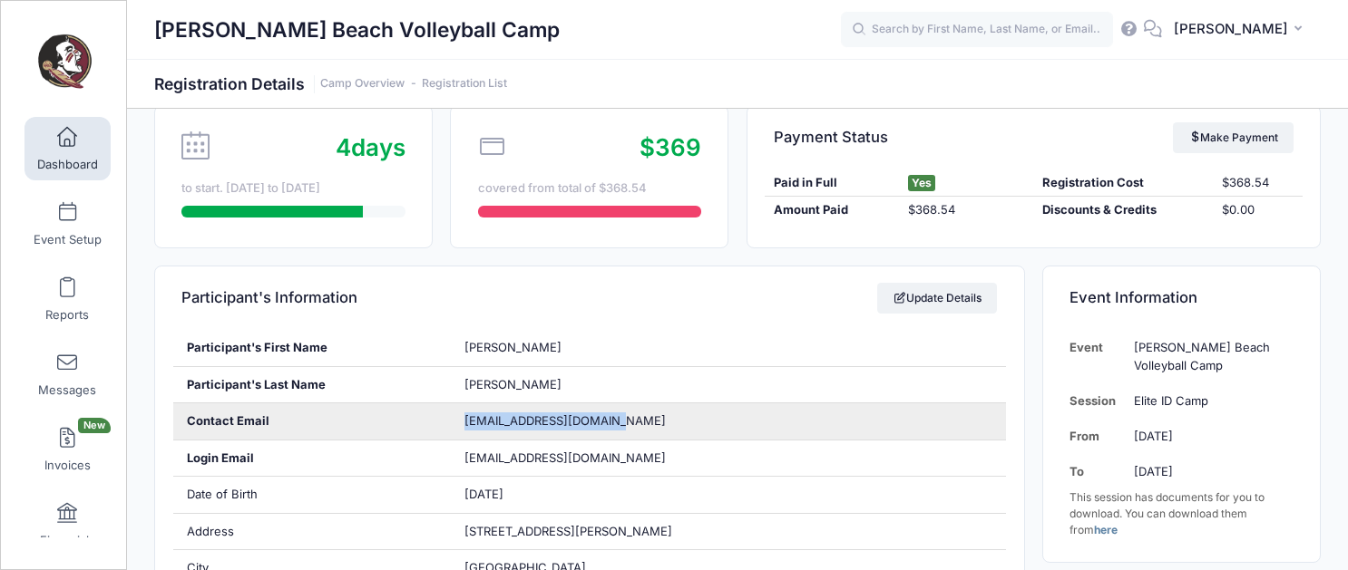
drag, startPoint x: 634, startPoint y: 422, endPoint x: 464, endPoint y: 424, distance: 169.6
click at [463, 423] on div "[EMAIL_ADDRESS][DOMAIN_NAME]" at bounding box center [728, 422] width 555 height 36
copy span "[EMAIL_ADDRESS][DOMAIN_NAME]"
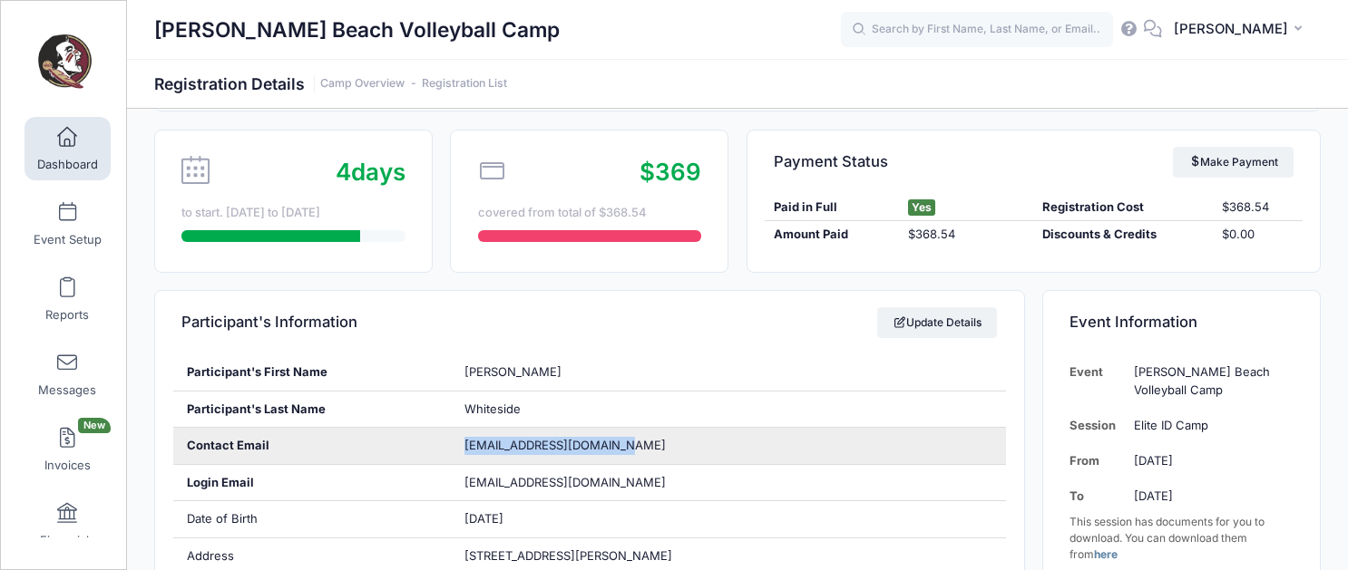
drag, startPoint x: 625, startPoint y: 445, endPoint x: 418, endPoint y: 449, distance: 206.8
click at [418, 449] on div "Contact Email [EMAIL_ADDRESS][DOMAIN_NAME]" at bounding box center [590, 446] width 834 height 37
copy div "[EMAIL_ADDRESS][DOMAIN_NAME]"
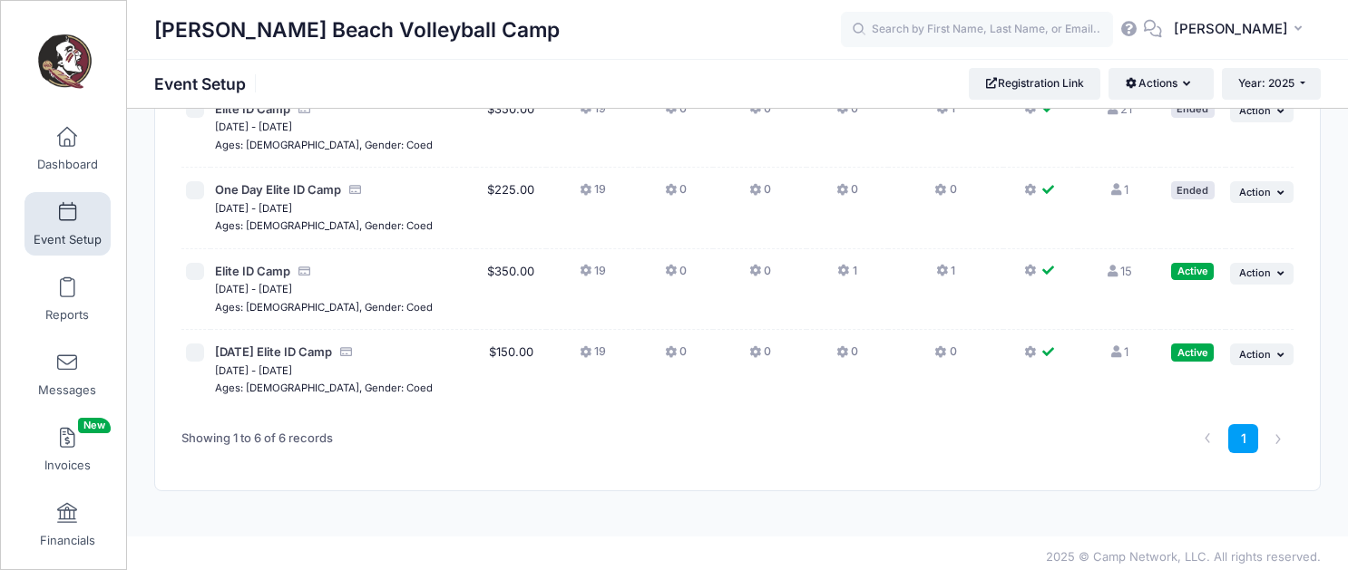
scroll to position [312, 0]
